Goal: Obtain resource: Download file/media

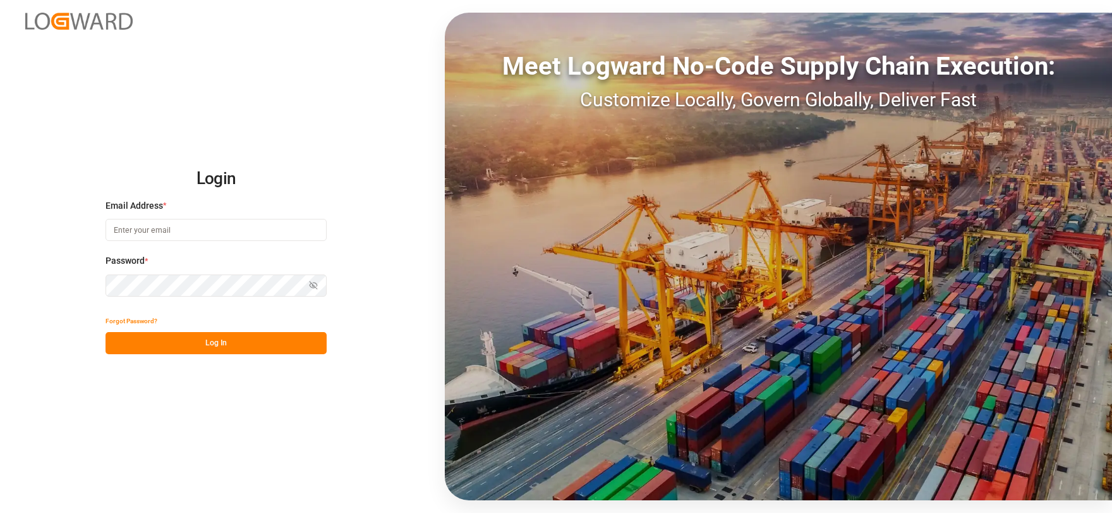
type input "[EMAIL_ADDRESS][DOMAIN_NAME]"
click at [220, 345] on button "Log In" at bounding box center [216, 343] width 221 height 22
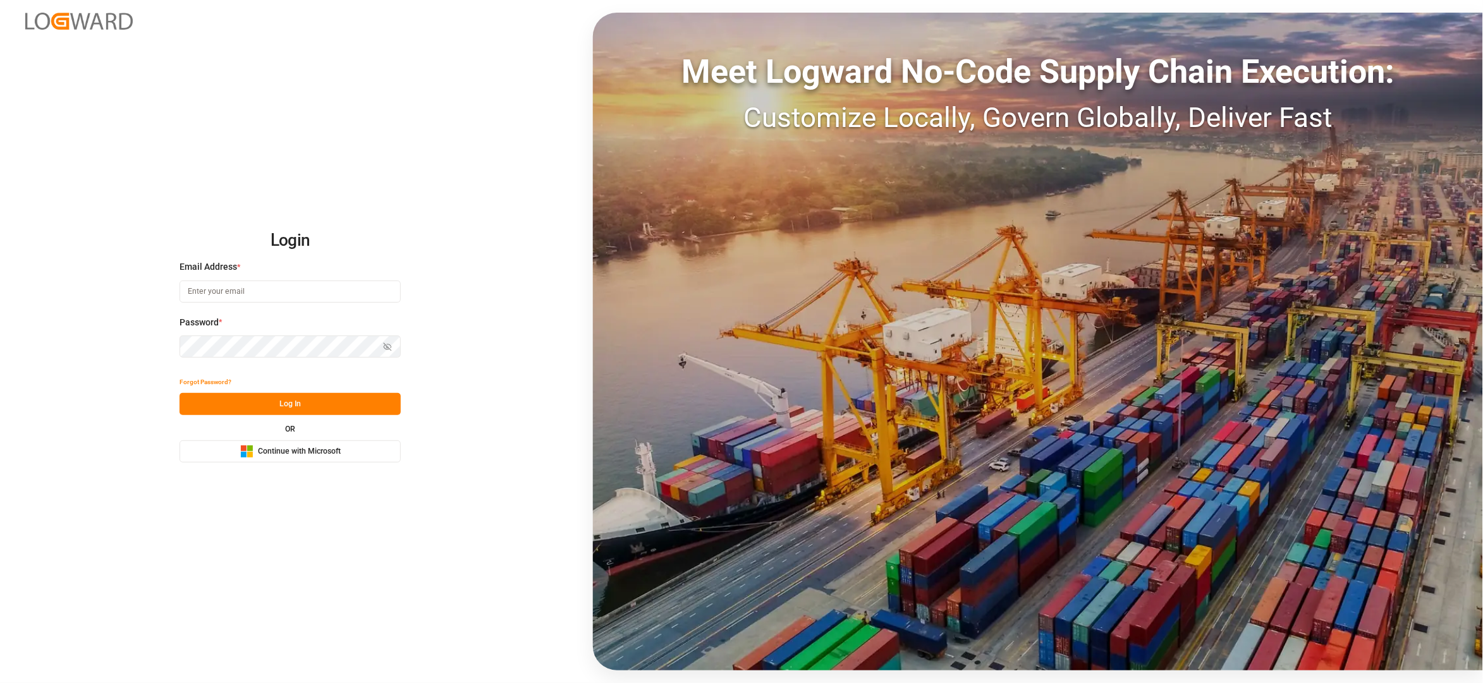
type input "[EMAIL_ADDRESS][DOMAIN_NAME]"
click at [293, 407] on button "Log In" at bounding box center [289, 404] width 221 height 22
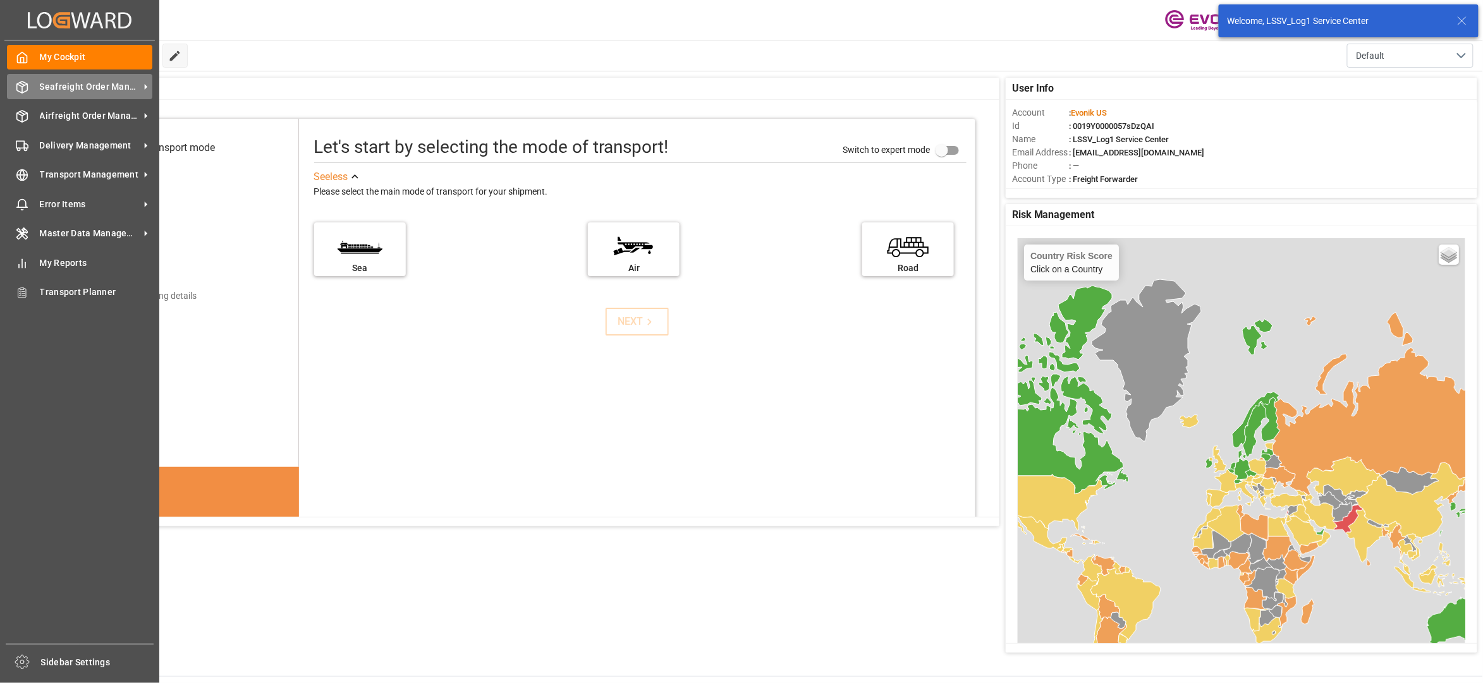
click at [97, 91] on span "Seafreight Order Management" at bounding box center [90, 86] width 100 height 13
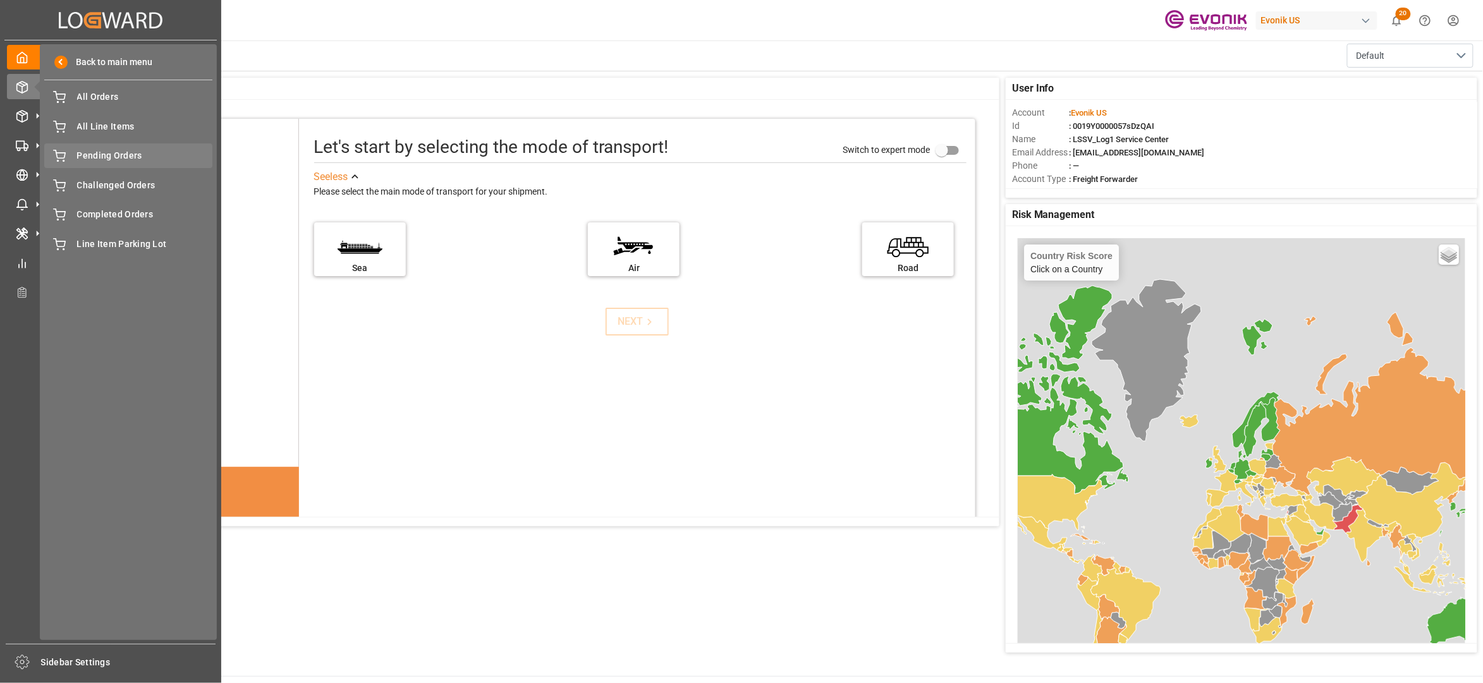
click at [102, 157] on span "Pending Orders" at bounding box center [145, 155] width 136 height 13
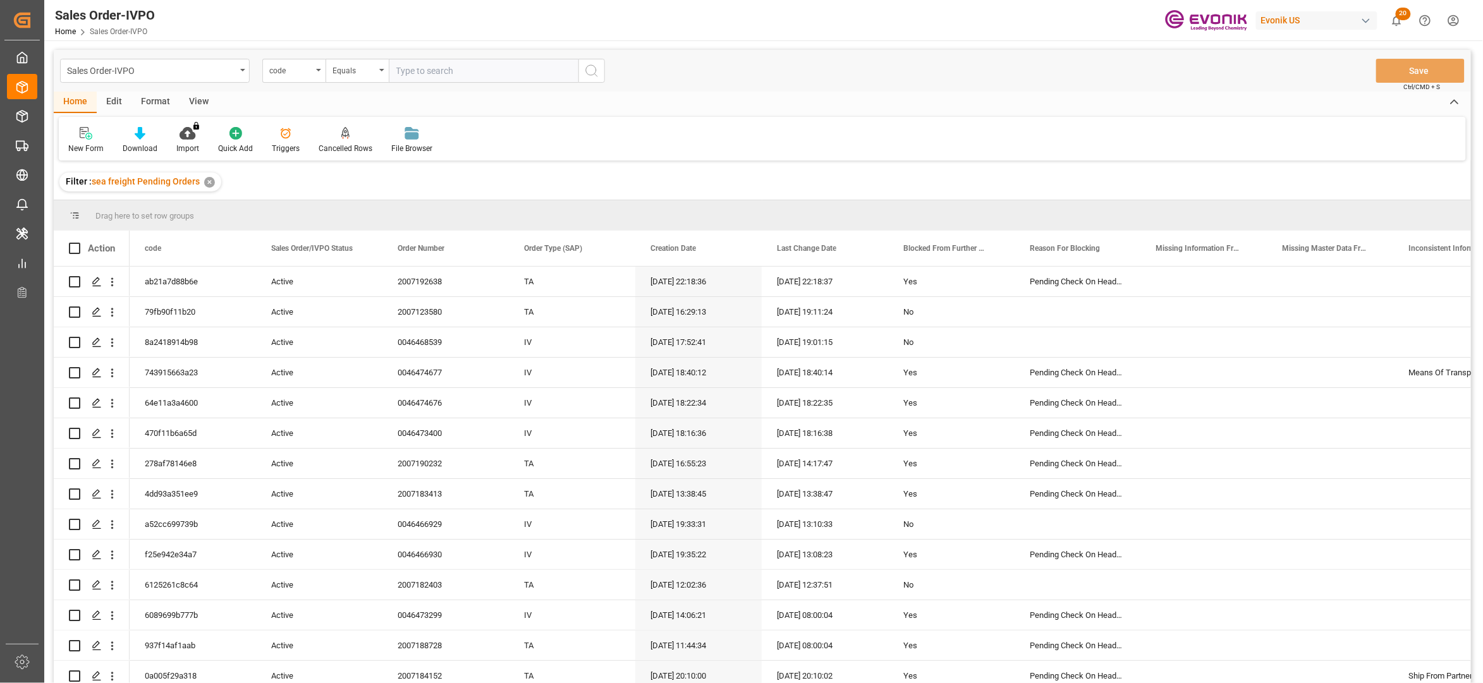
click at [201, 104] on div "View" at bounding box center [198, 102] width 39 height 21
click at [138, 140] on div "Standard Templates" at bounding box center [143, 140] width 82 height 28
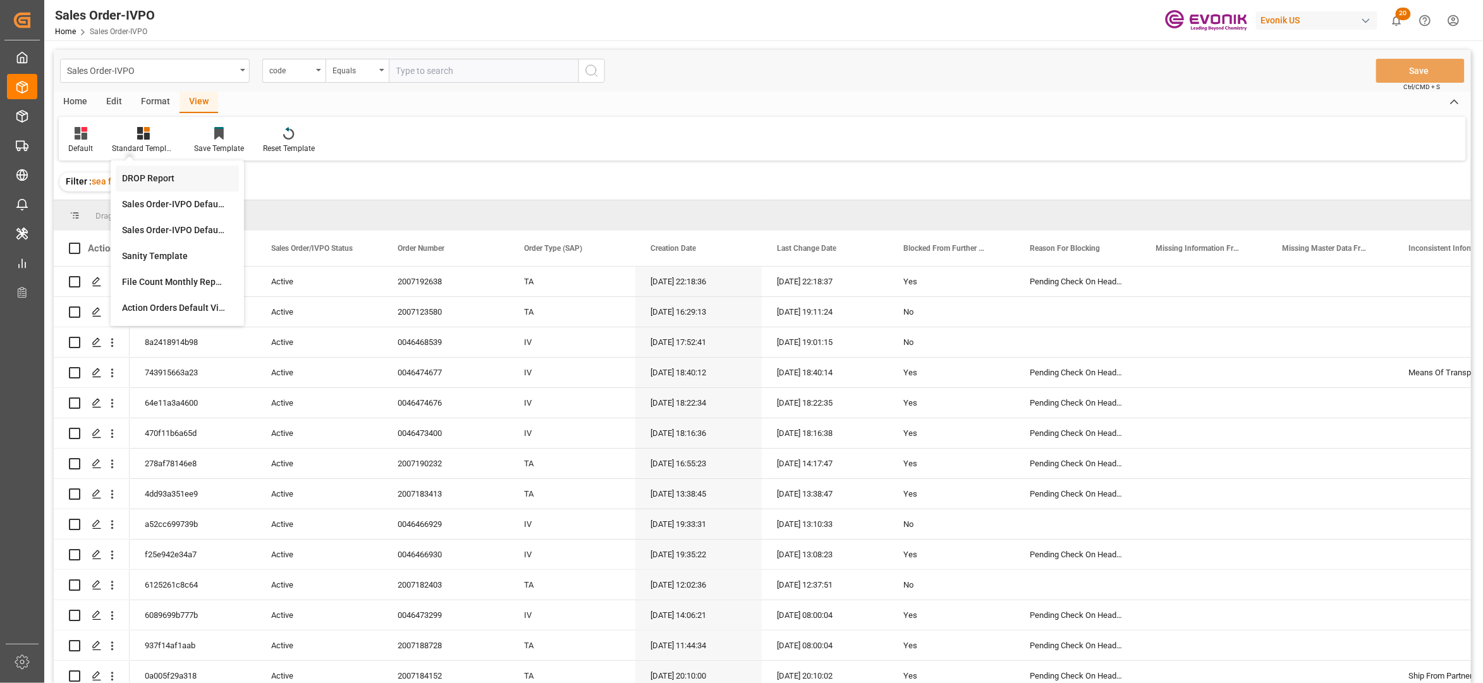
click at [177, 175] on div "DROP Report" at bounding box center [177, 178] width 111 height 13
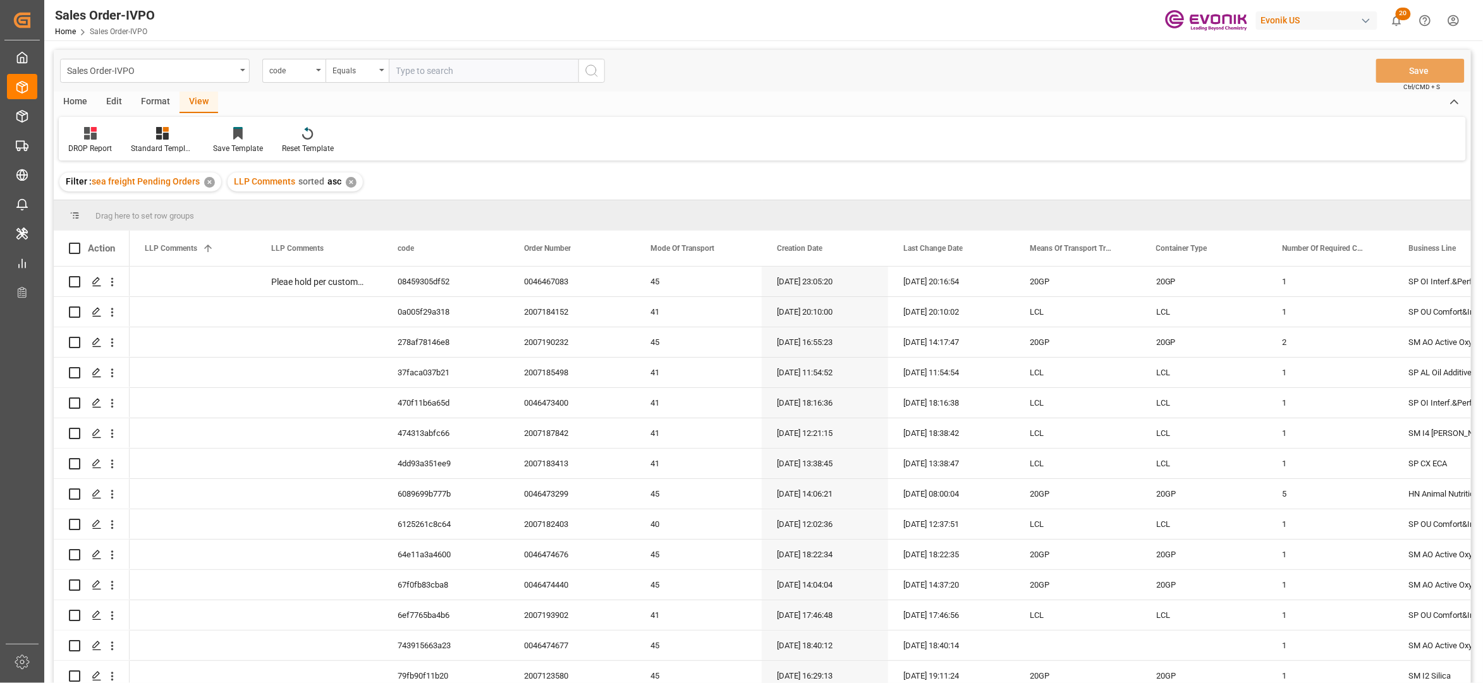
click at [80, 97] on div "Home" at bounding box center [75, 102] width 43 height 21
click at [140, 131] on icon at bounding box center [140, 133] width 11 height 13
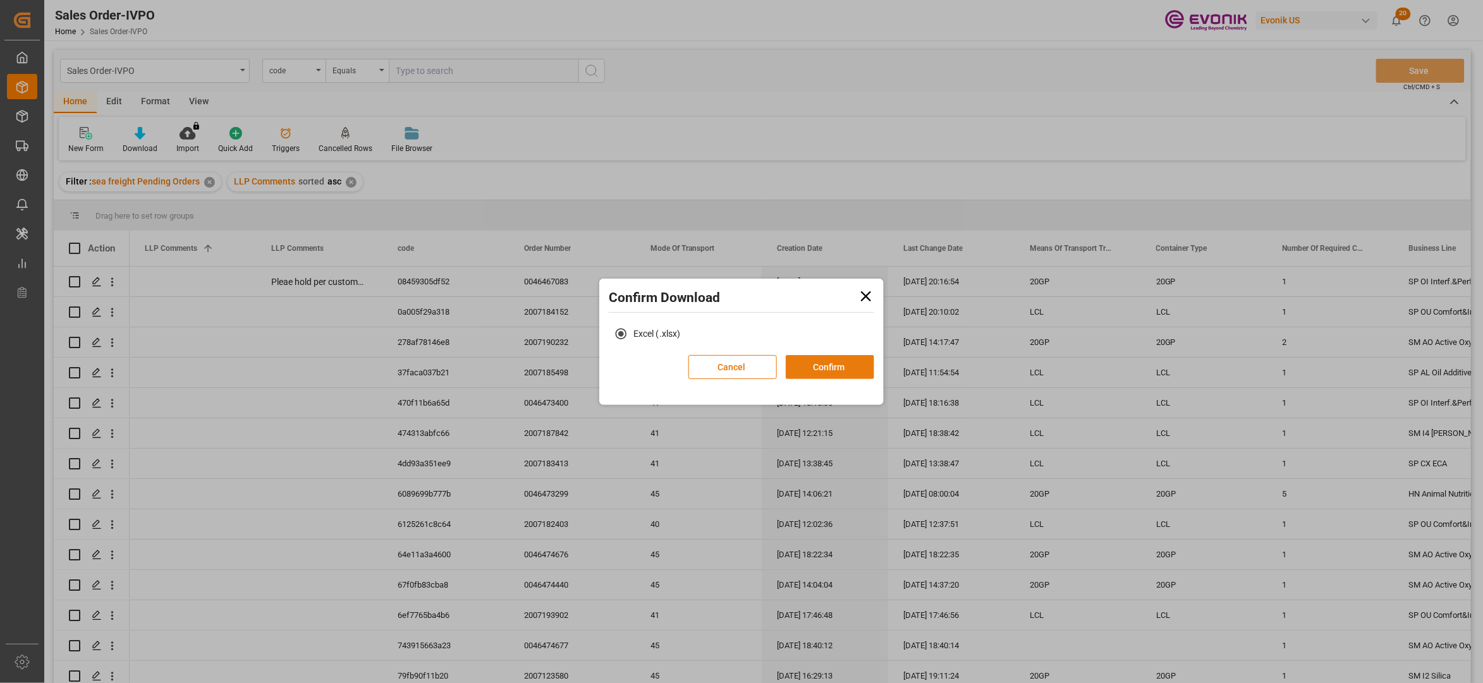
click at [812, 367] on button "Confirm" at bounding box center [830, 367] width 88 height 24
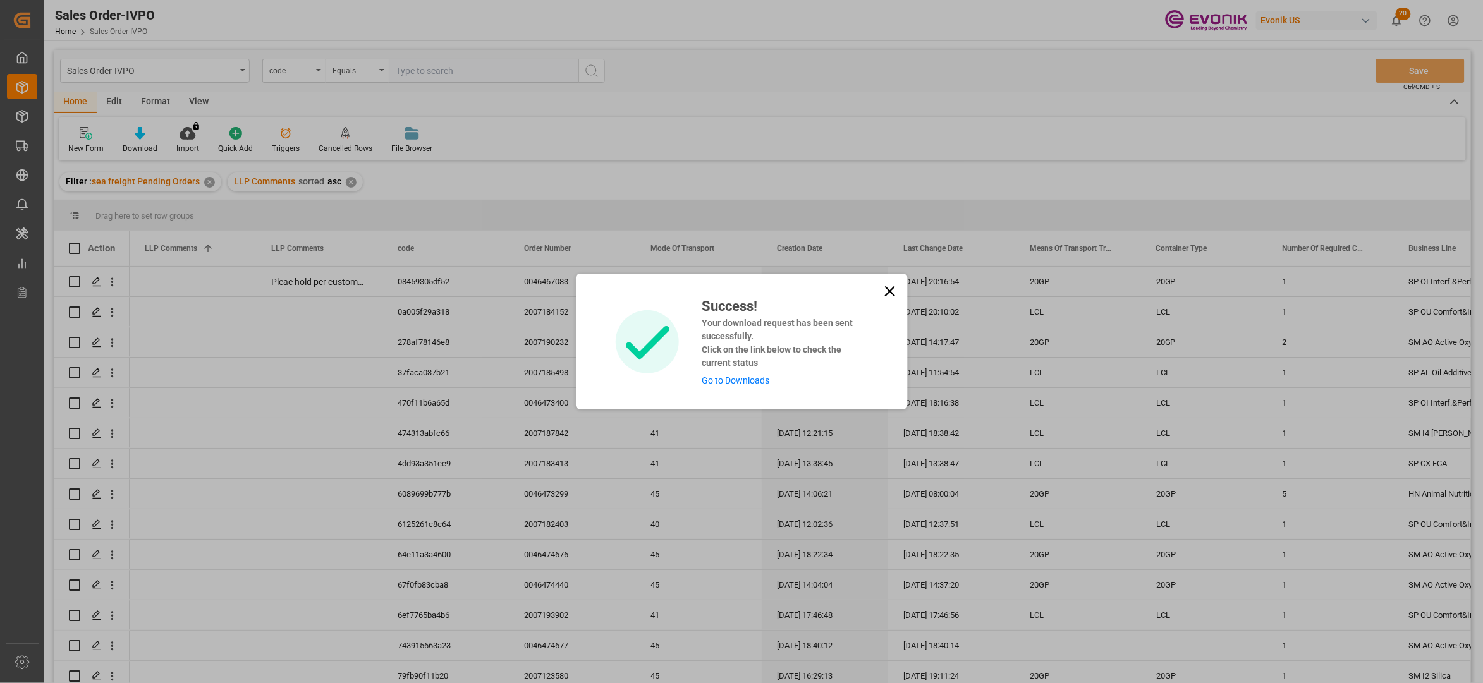
click at [755, 380] on link "Go to Downloads" at bounding box center [736, 380] width 68 height 10
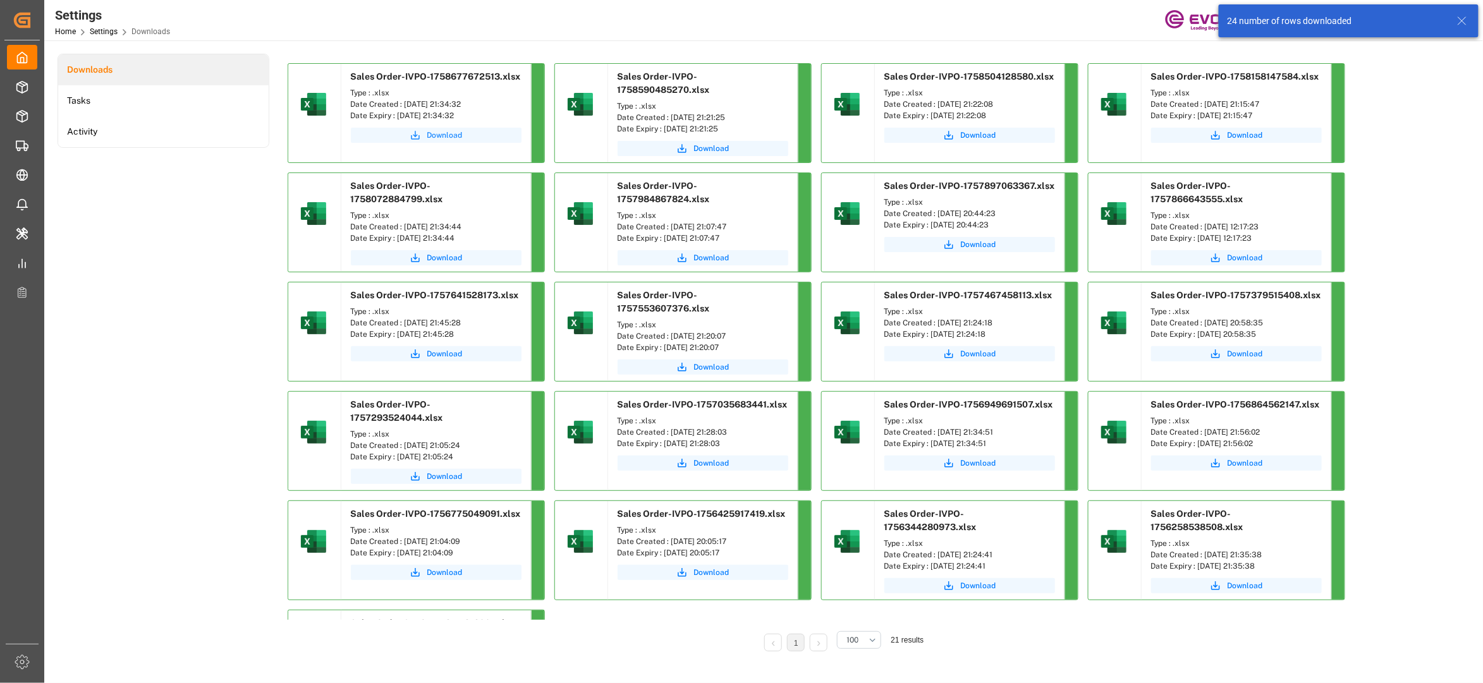
click at [441, 132] on span "Download" at bounding box center [444, 135] width 35 height 11
